Goal: Check status: Check status

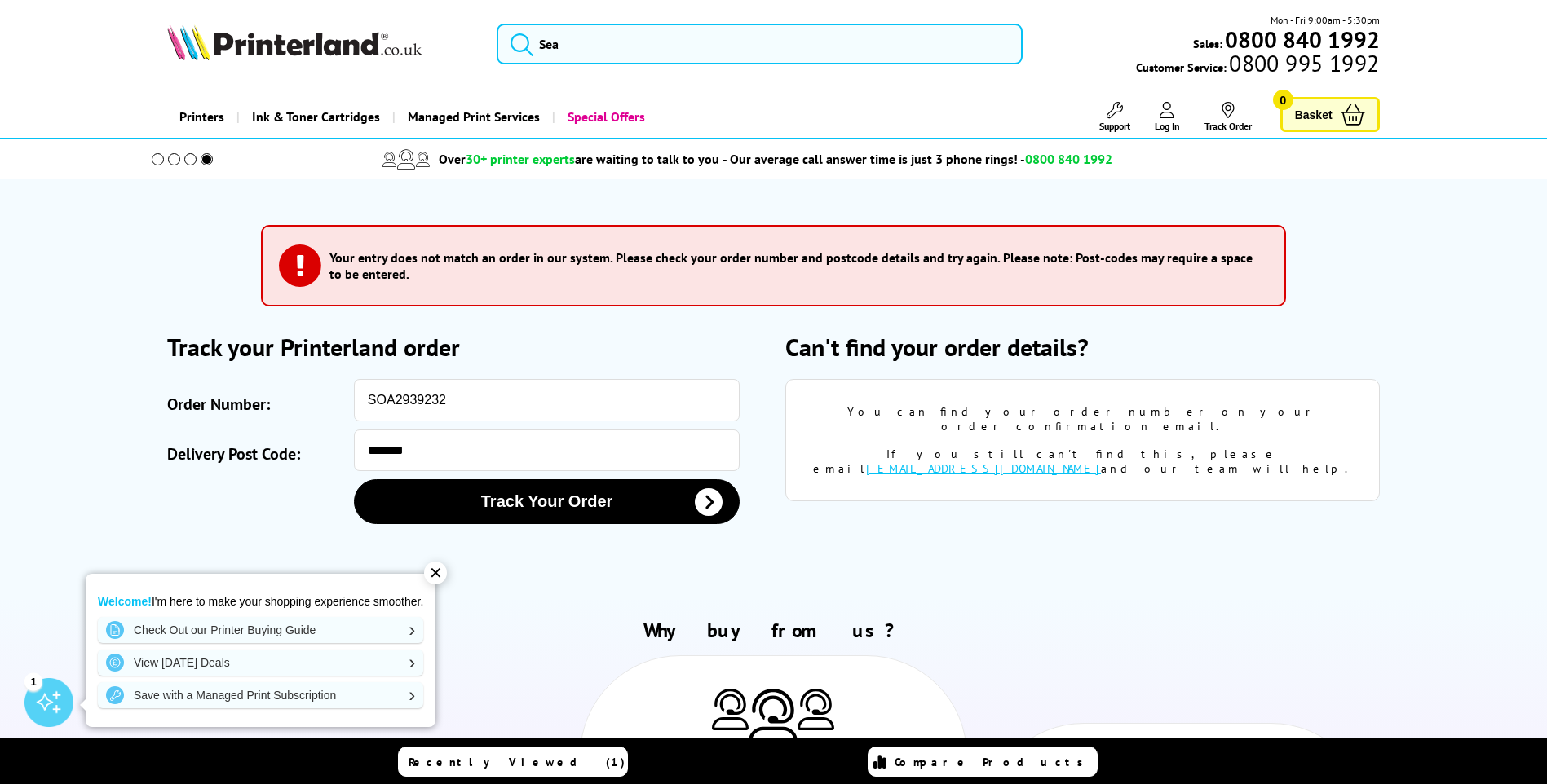
click at [981, 547] on section "Please correct the following errors with your submission:" at bounding box center [774, 388] width 1305 height 418
click at [1259, 382] on div "You can find your order number on your order confirmation email. If you still c…" at bounding box center [1082, 439] width 593 height 122
drag, startPoint x: 1383, startPoint y: 184, endPoint x: 1385, endPoint y: 163, distance: 21.1
click at [1384, 176] on body "Call us Free on 0800 840 1992 Mon-Fri 9:00 - 17:30 Mon - Fri 9:00am - 5:30pm Sa…" at bounding box center [773, 788] width 1547 height 1576
click at [851, 537] on section "Please correct the following errors with your submission:" at bounding box center [774, 388] width 1305 height 418
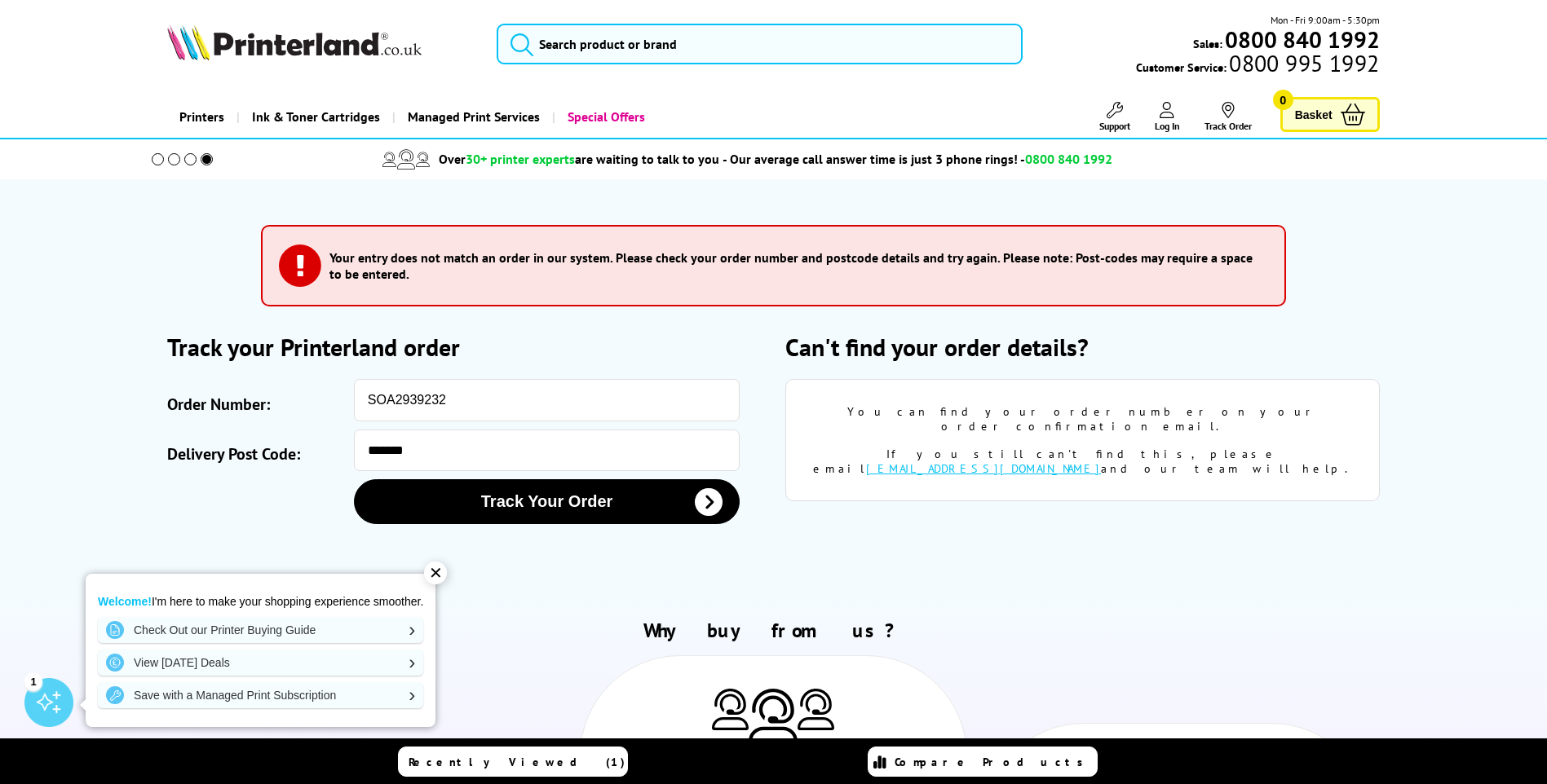
drag, startPoint x: 789, startPoint y: 550, endPoint x: 509, endPoint y: 630, distance: 291.2
click at [788, 552] on section "Please correct the following errors with your submission:" at bounding box center [774, 388] width 1305 height 418
